Goal: Task Accomplishment & Management: Manage account settings

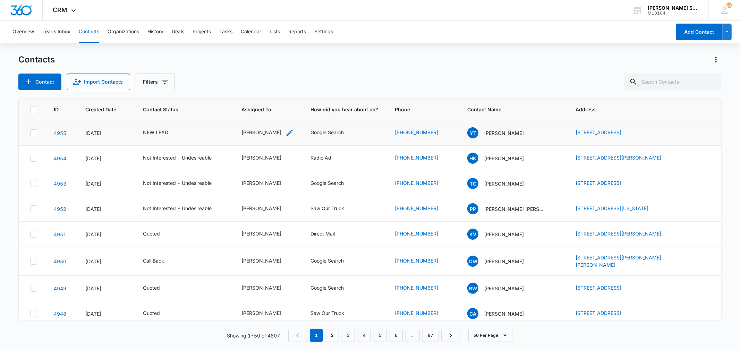
click at [261, 133] on div "[PERSON_NAME]" at bounding box center [261, 132] width 40 height 7
click at [277, 89] on icon "Remove Kenneth Florman" at bounding box center [274, 87] width 5 height 5
type input "[PERSON_NAME]"
click at [250, 112] on p "[PERSON_NAME]" at bounding box center [245, 112] width 21 height 7
click at [300, 110] on div "Assigned To [PERSON_NAME] Cancel Save" at bounding box center [266, 93] width 96 height 64
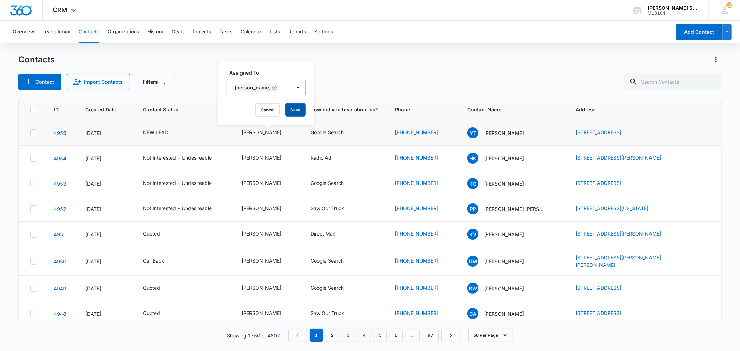
click at [285, 109] on button "Save" at bounding box center [295, 109] width 20 height 13
click at [168, 131] on div "NEW LEAD" at bounding box center [162, 133] width 38 height 8
click at [163, 88] on icon "Remove NEW LEAD" at bounding box center [163, 87] width 5 height 5
click at [186, 117] on div "Contact Status Contact Status Cancel Save" at bounding box center [161, 92] width 80 height 63
click at [187, 113] on button "Save" at bounding box center [183, 109] width 20 height 13
